Goal: Check status: Check status

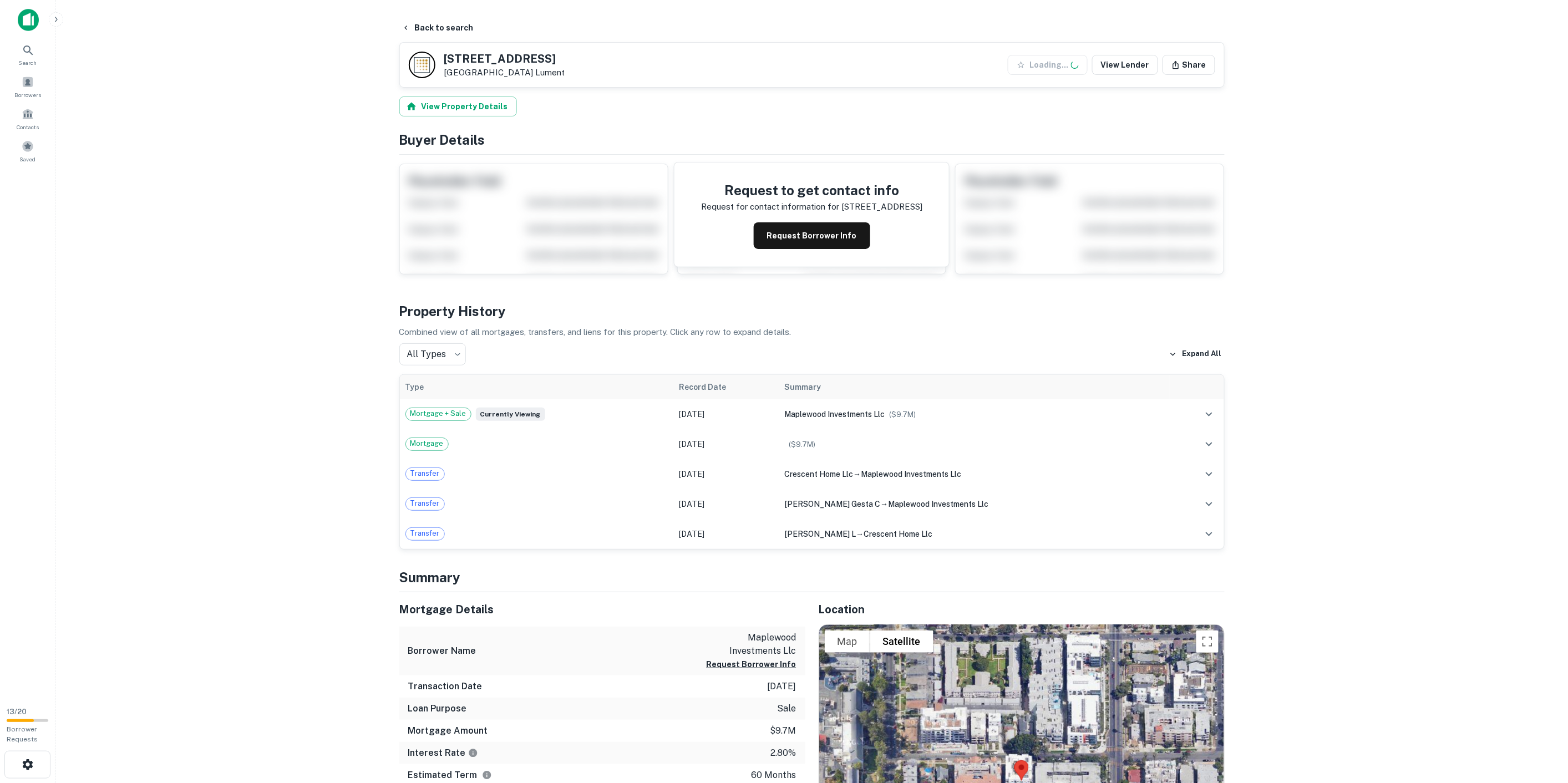
scroll to position [184, 0]
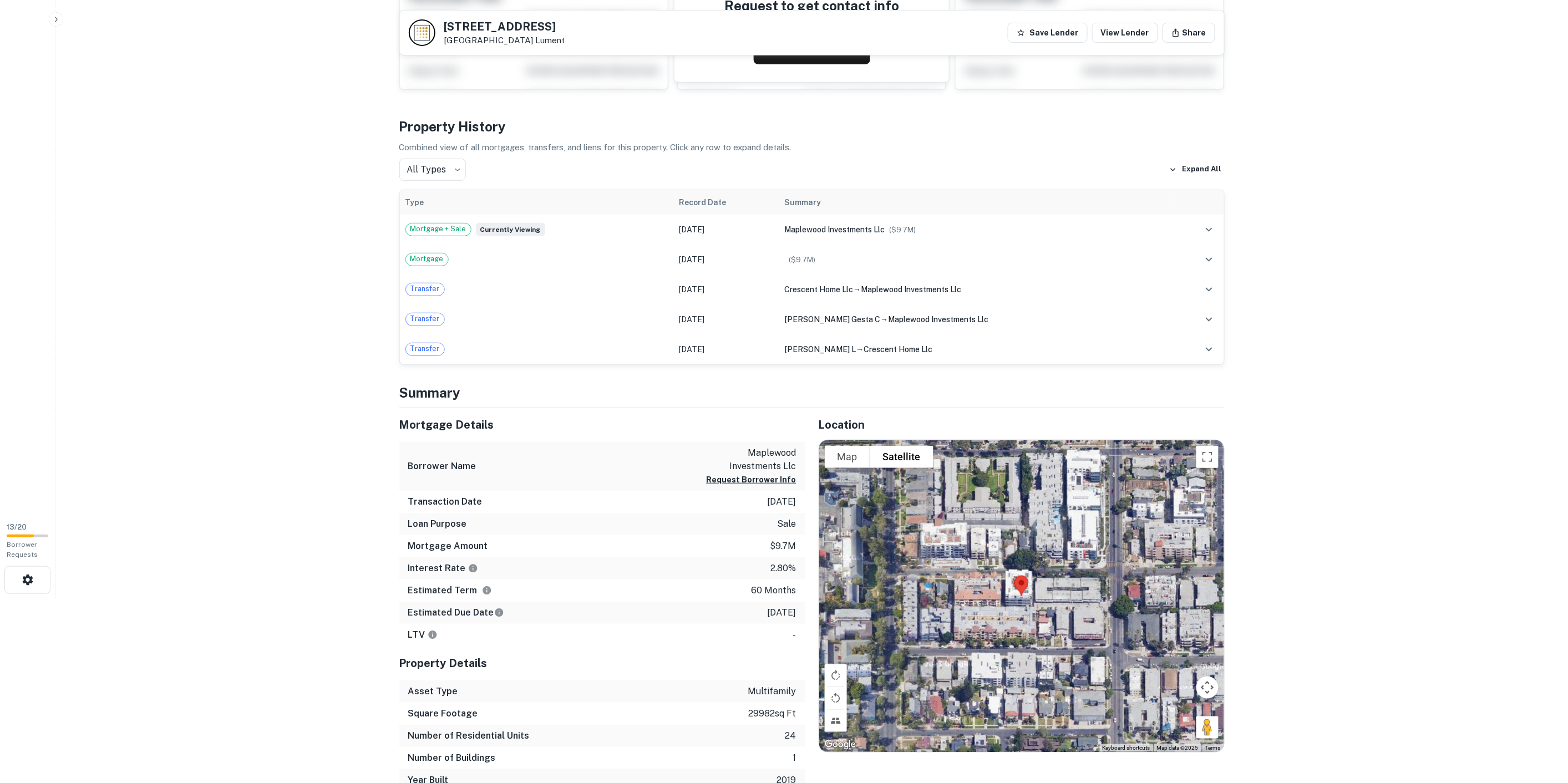
click at [241, 501] on main "Back to search [STREET_ADDRESS] Lument Save Lender View Lender Share View Prope…" at bounding box center [811, 207] width 1513 height 783
click at [245, 521] on main "Back to search [STREET_ADDRESS] Lument Save Lender View Lender Share View Prope…" at bounding box center [811, 207] width 1513 height 783
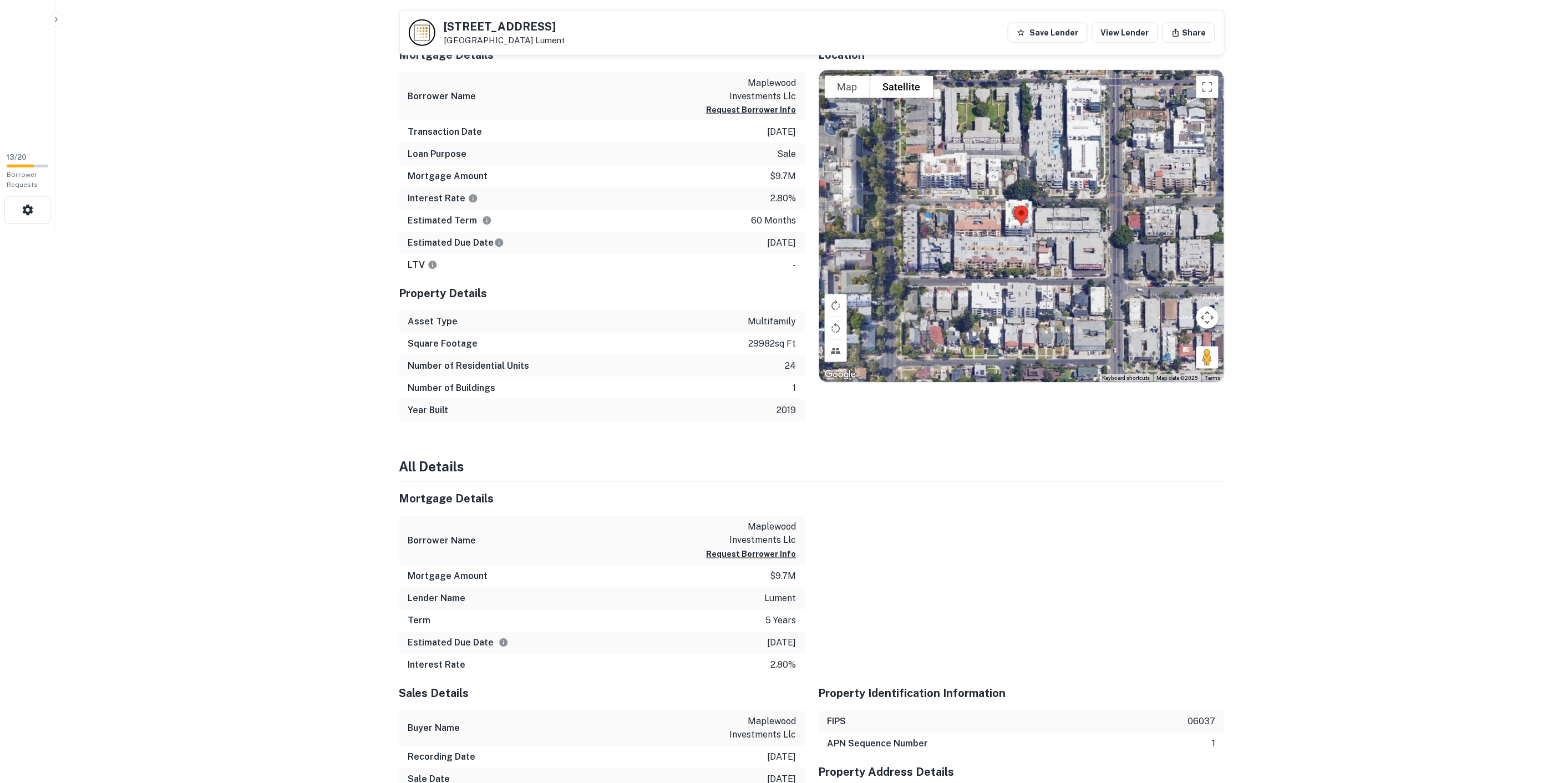
scroll to position [678, 0]
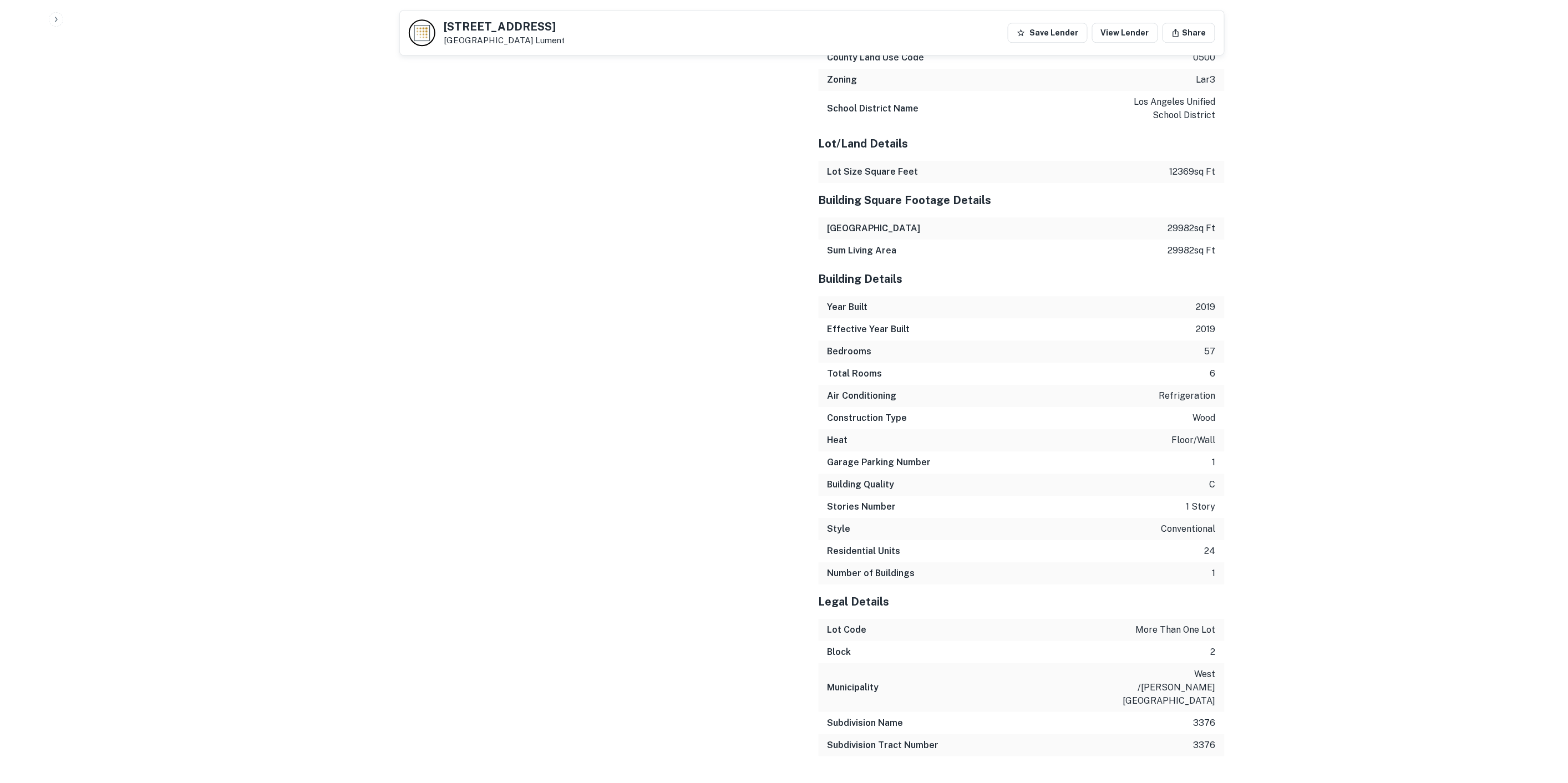
scroll to position [0, 0]
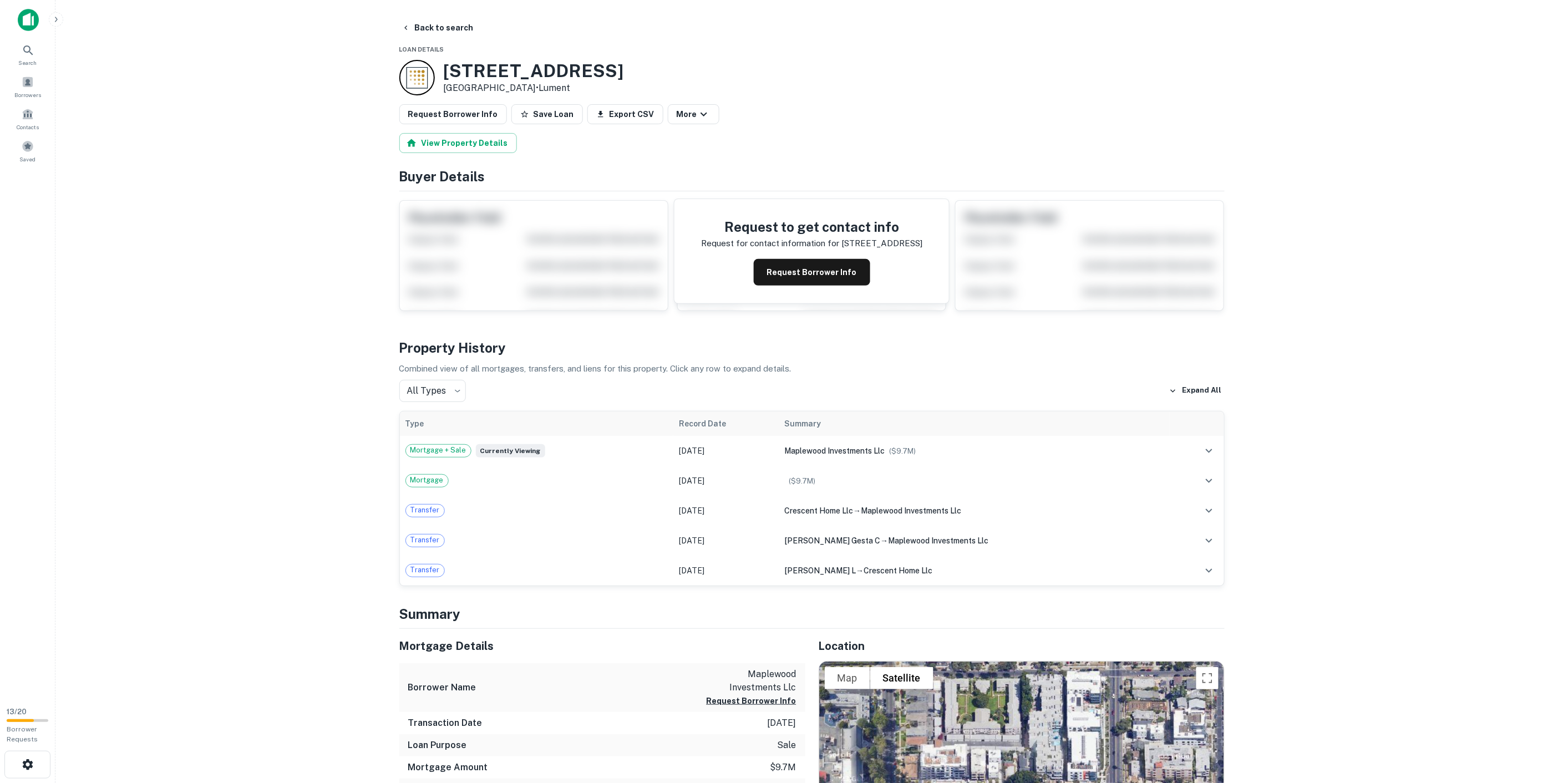
drag, startPoint x: 356, startPoint y: 612, endPoint x: 326, endPoint y: 141, distance: 472.0
